Goal: Navigation & Orientation: Find specific page/section

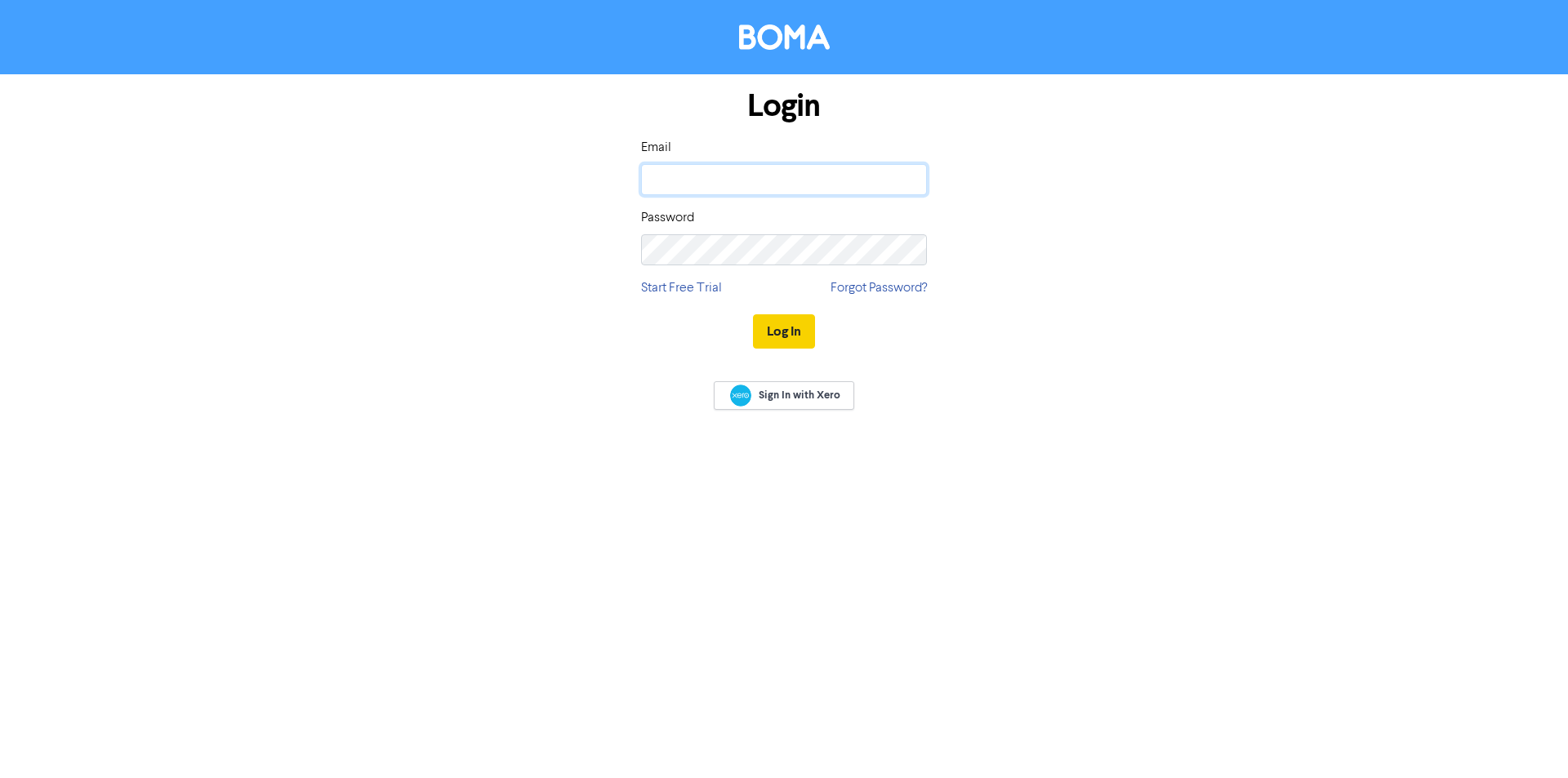
type input "[PERSON_NAME][EMAIL_ADDRESS][DOMAIN_NAME]"
click at [788, 331] on button "Log In" at bounding box center [783, 331] width 62 height 34
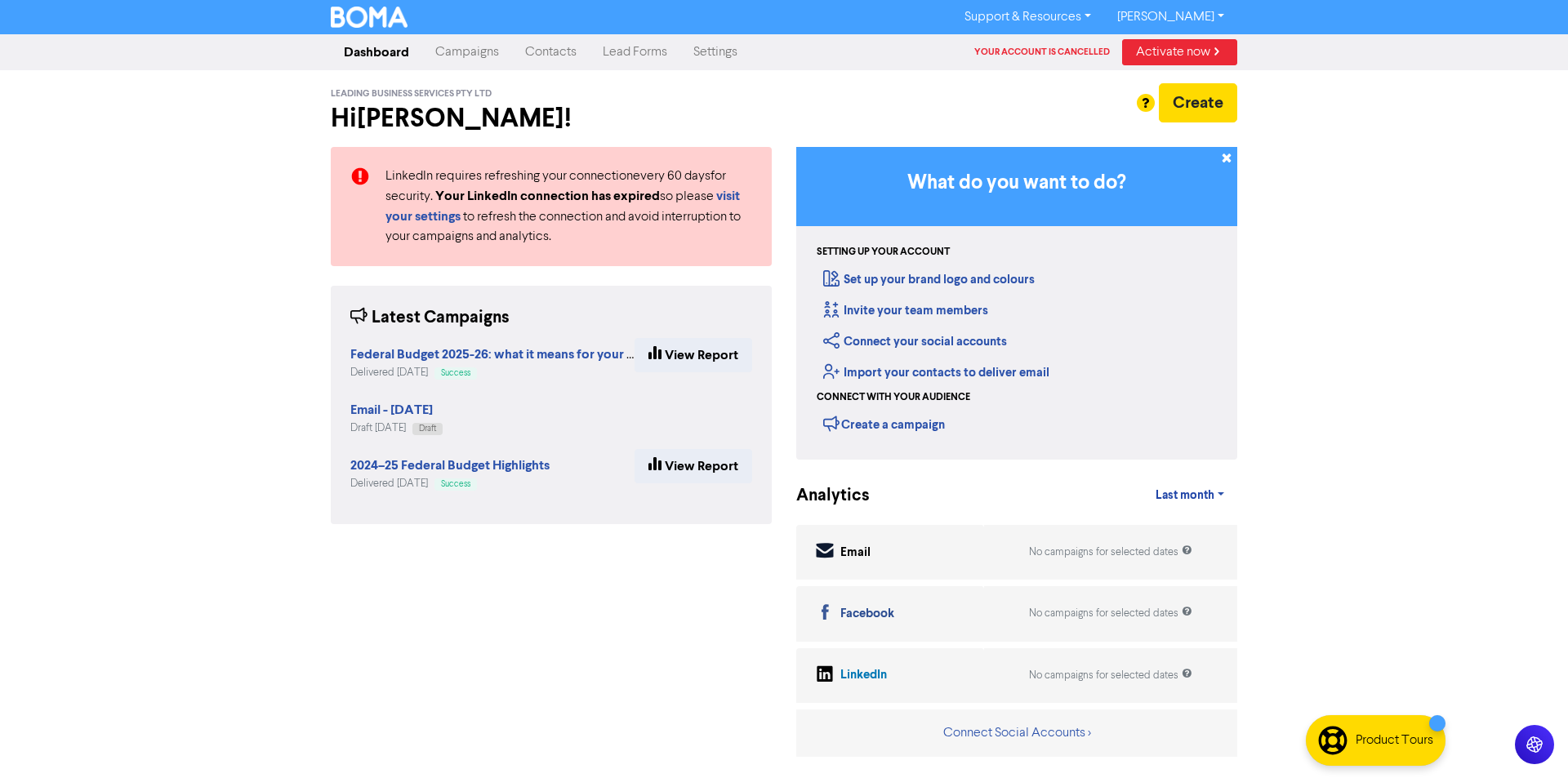
click at [464, 40] on link "Campaigns" at bounding box center [467, 52] width 90 height 32
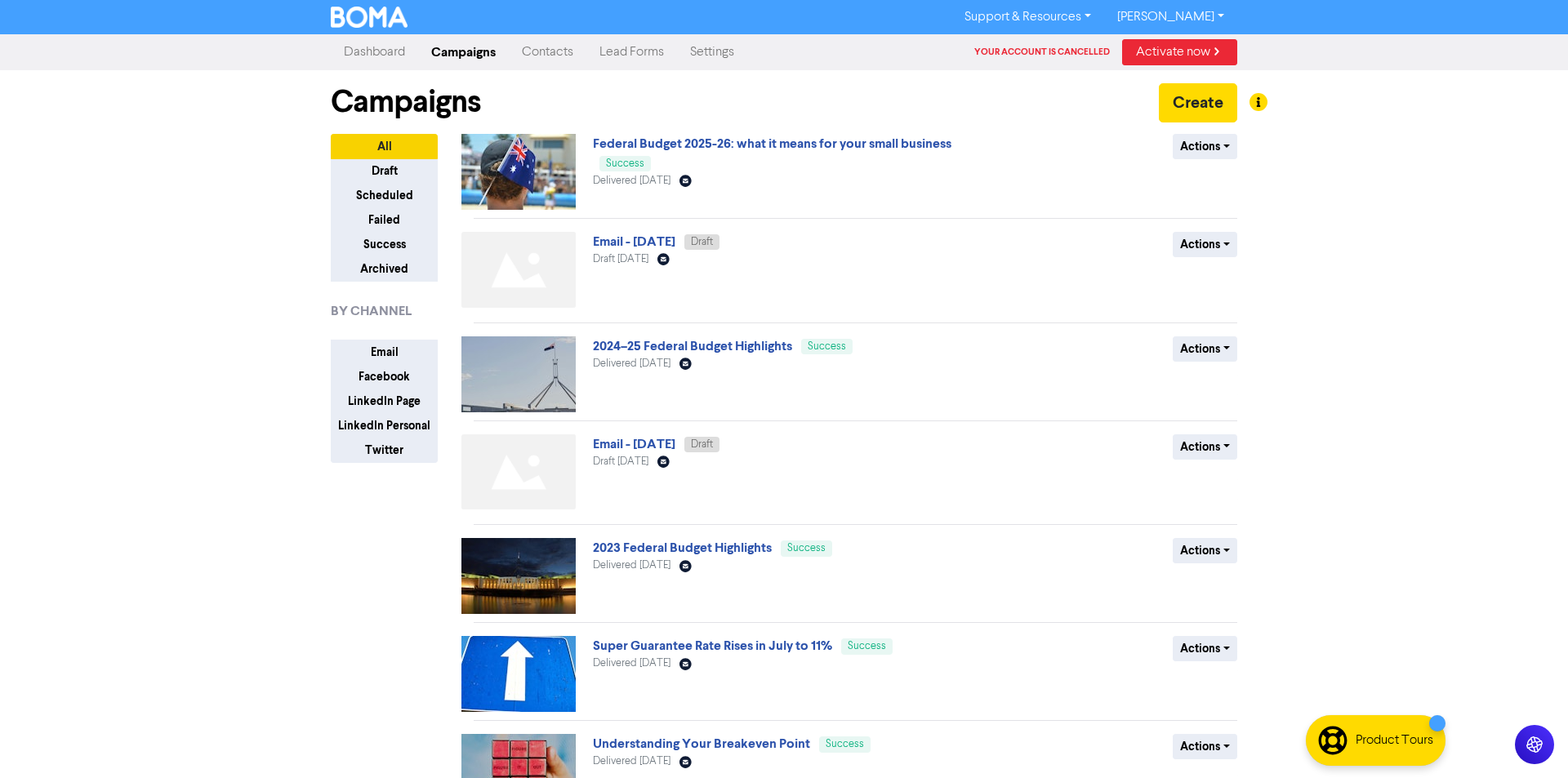
click at [464, 52] on link "Campaigns" at bounding box center [464, 52] width 91 height 32
